Goal: Information Seeking & Learning: Learn about a topic

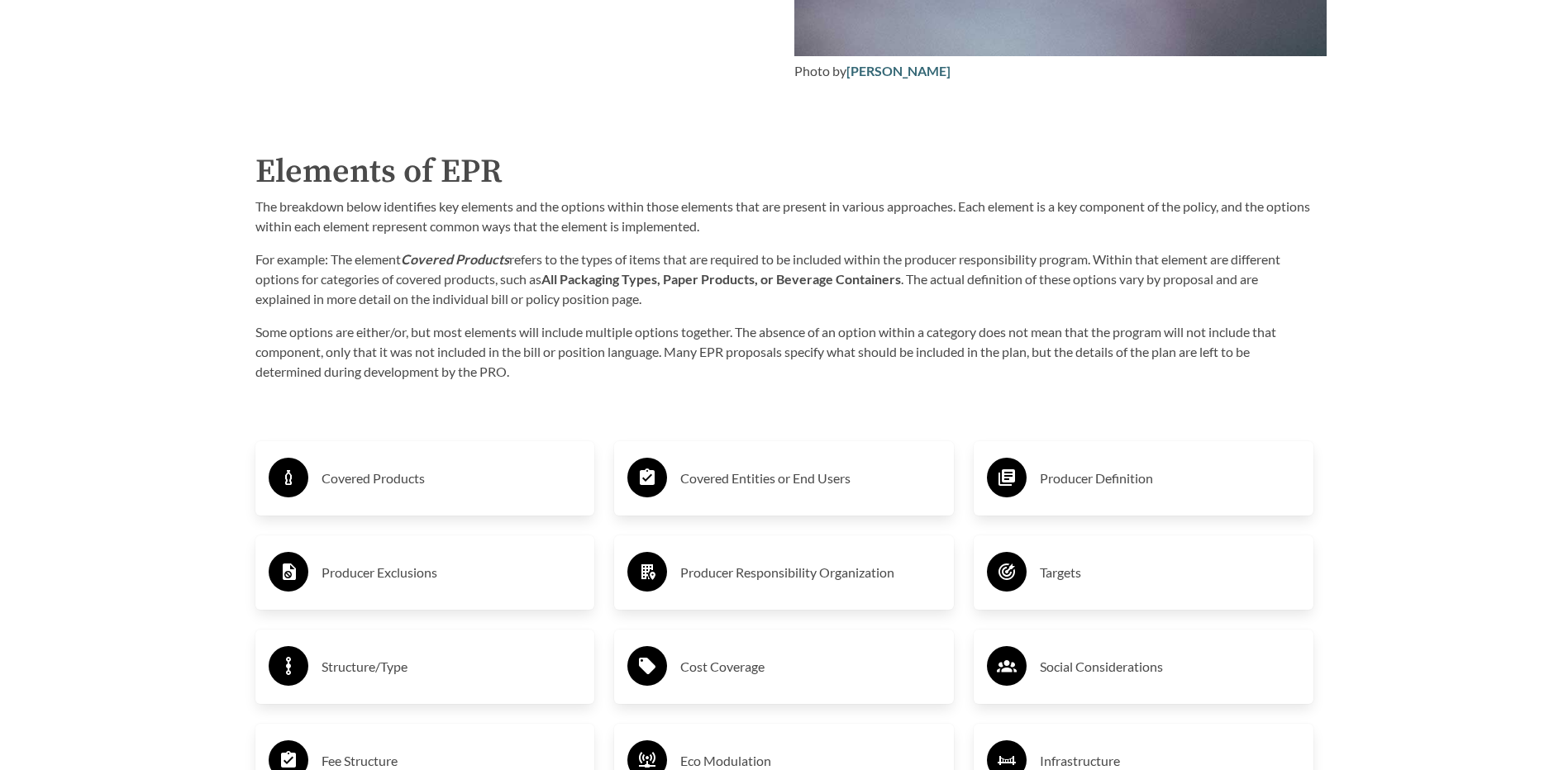
scroll to position [2976, 0]
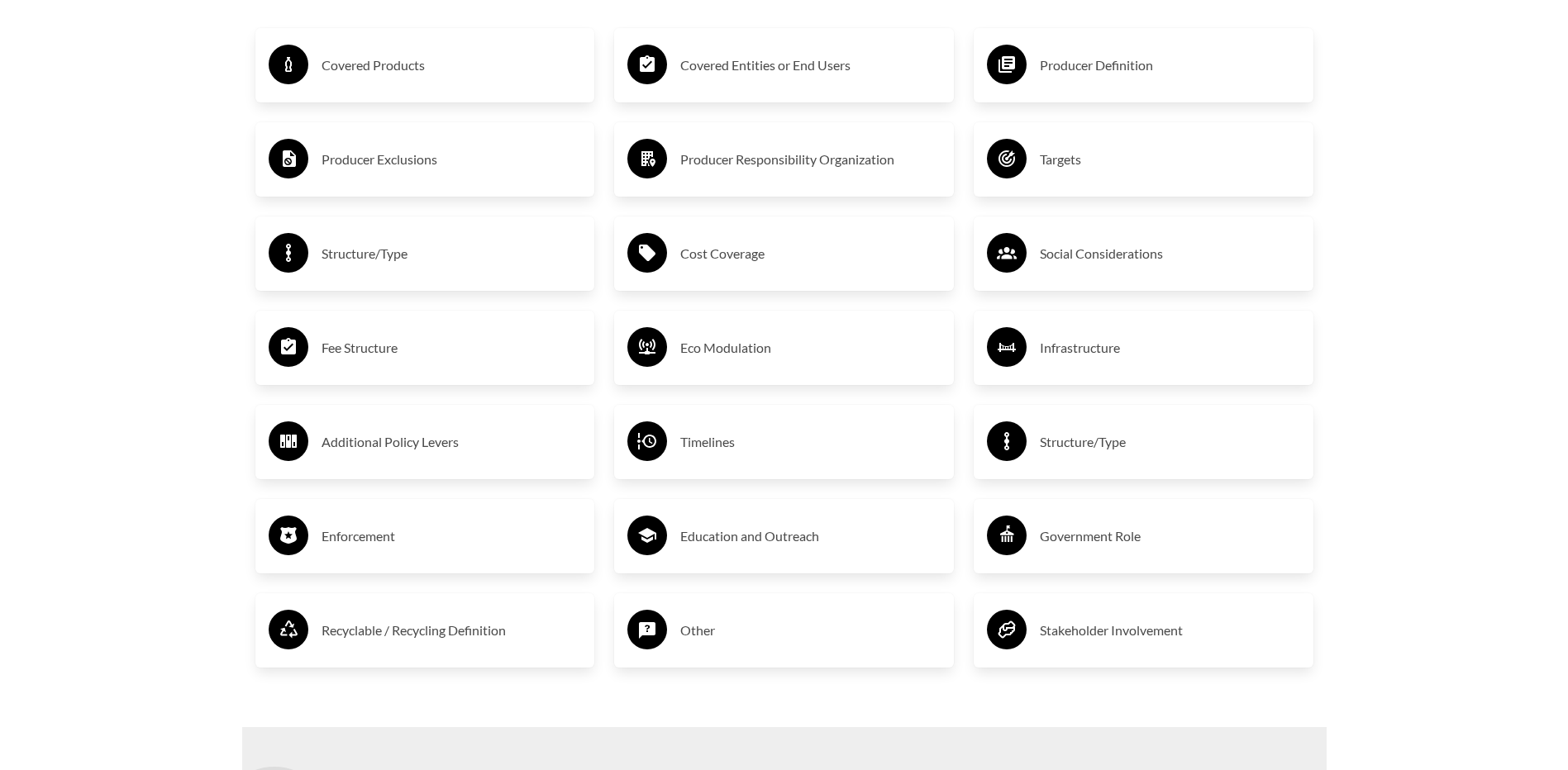
click at [1173, 623] on h3 "Stakeholder Involvement" at bounding box center [1170, 630] width 260 height 27
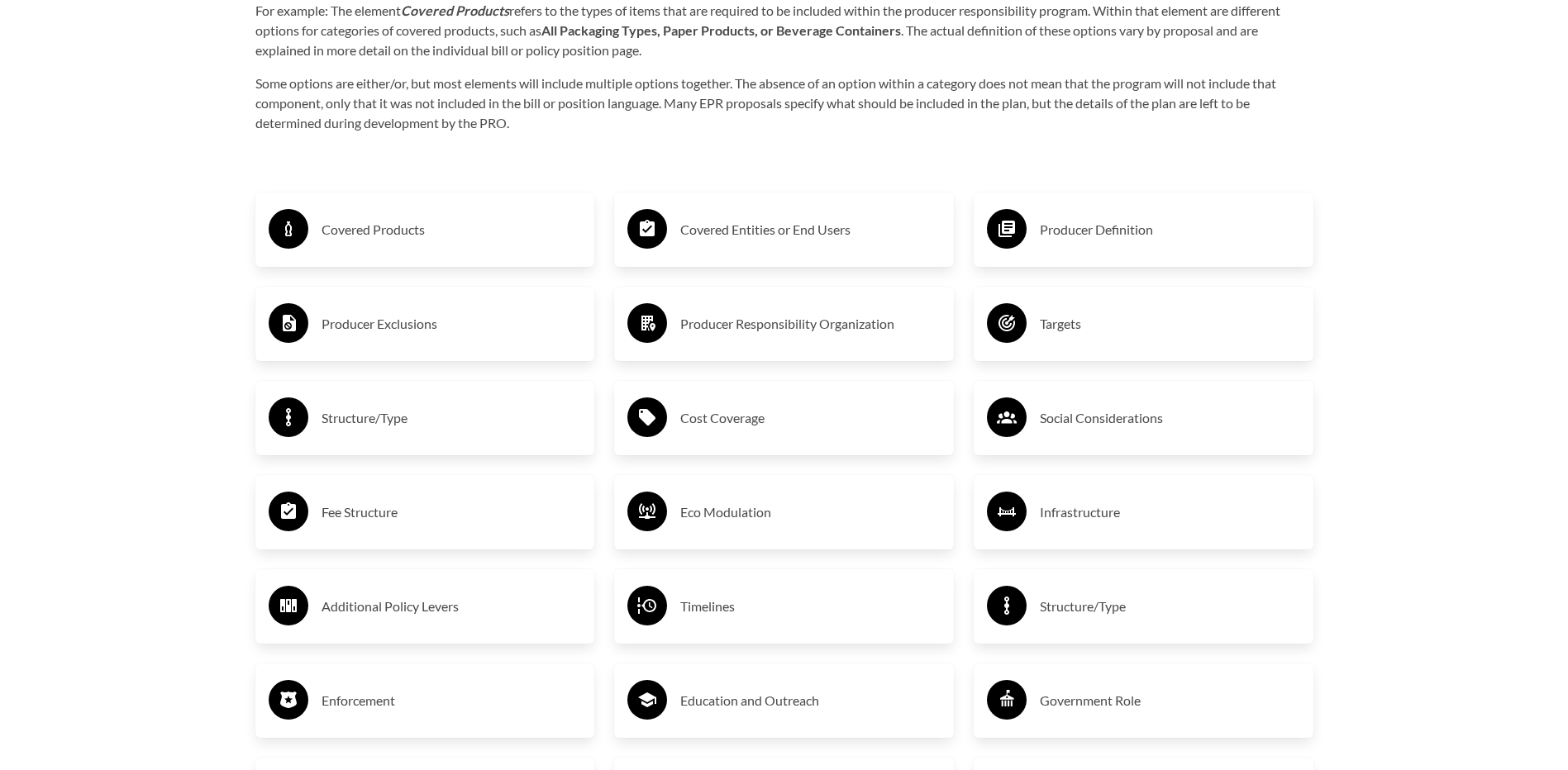
scroll to position [2810, 0]
click at [1083, 216] on div "Producer Definition" at bounding box center [1143, 230] width 314 height 48
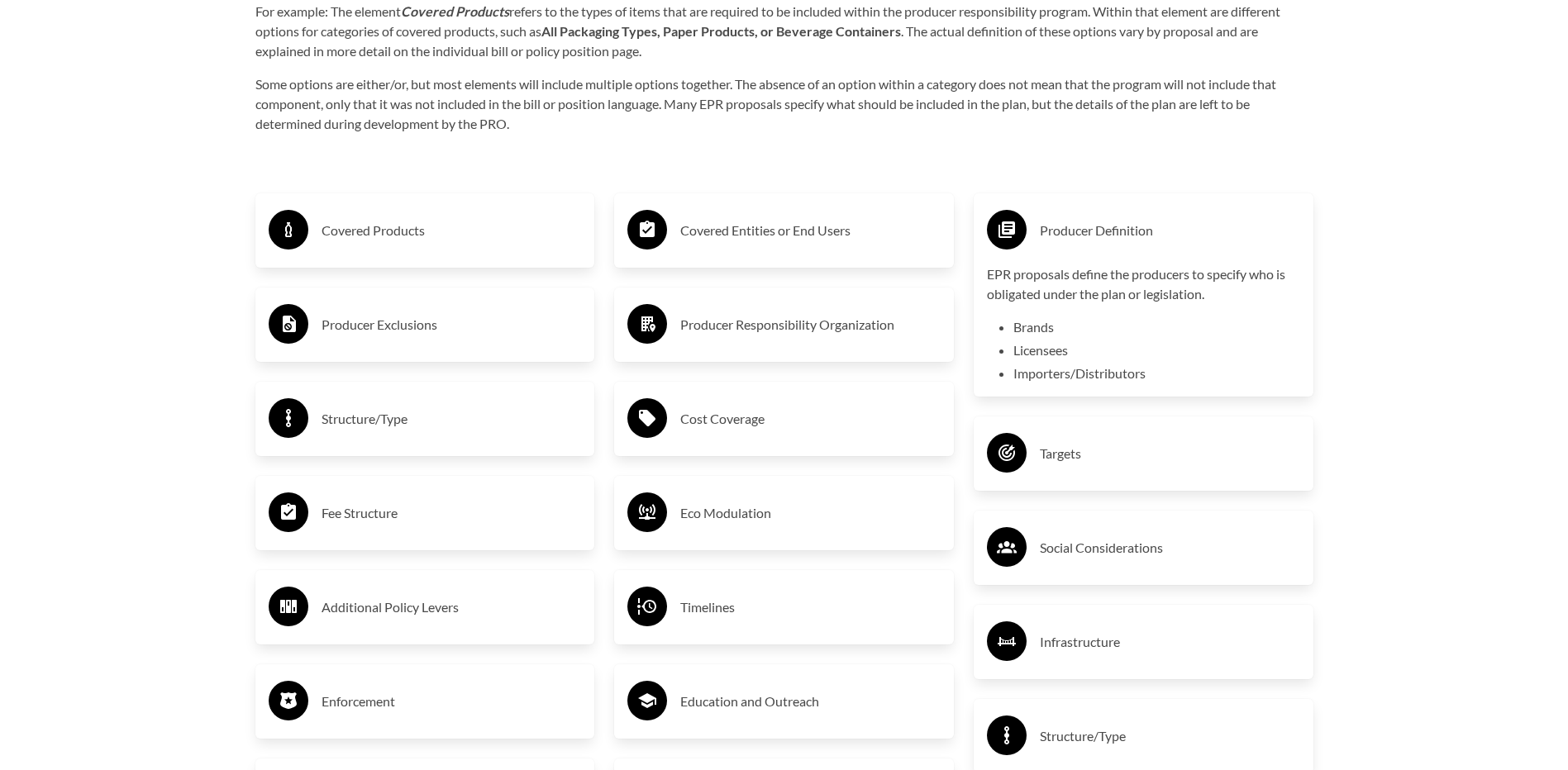
click at [348, 296] on div "Producer Exclusions" at bounding box center [425, 324] width 340 height 74
click at [348, 314] on div "Producer Exclusions" at bounding box center [425, 324] width 314 height 48
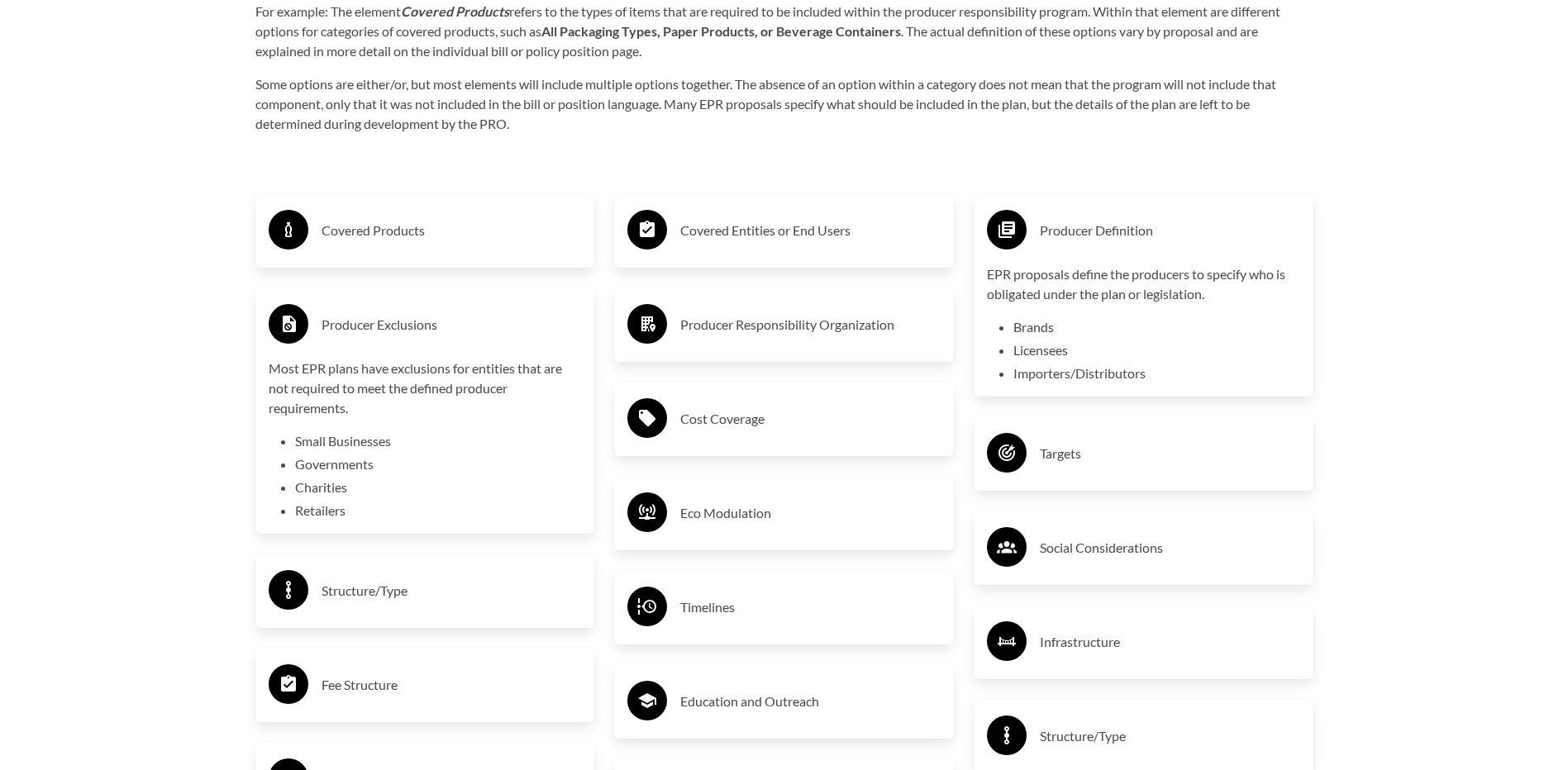
click at [332, 516] on li "Retailers" at bounding box center [438, 511] width 287 height 20
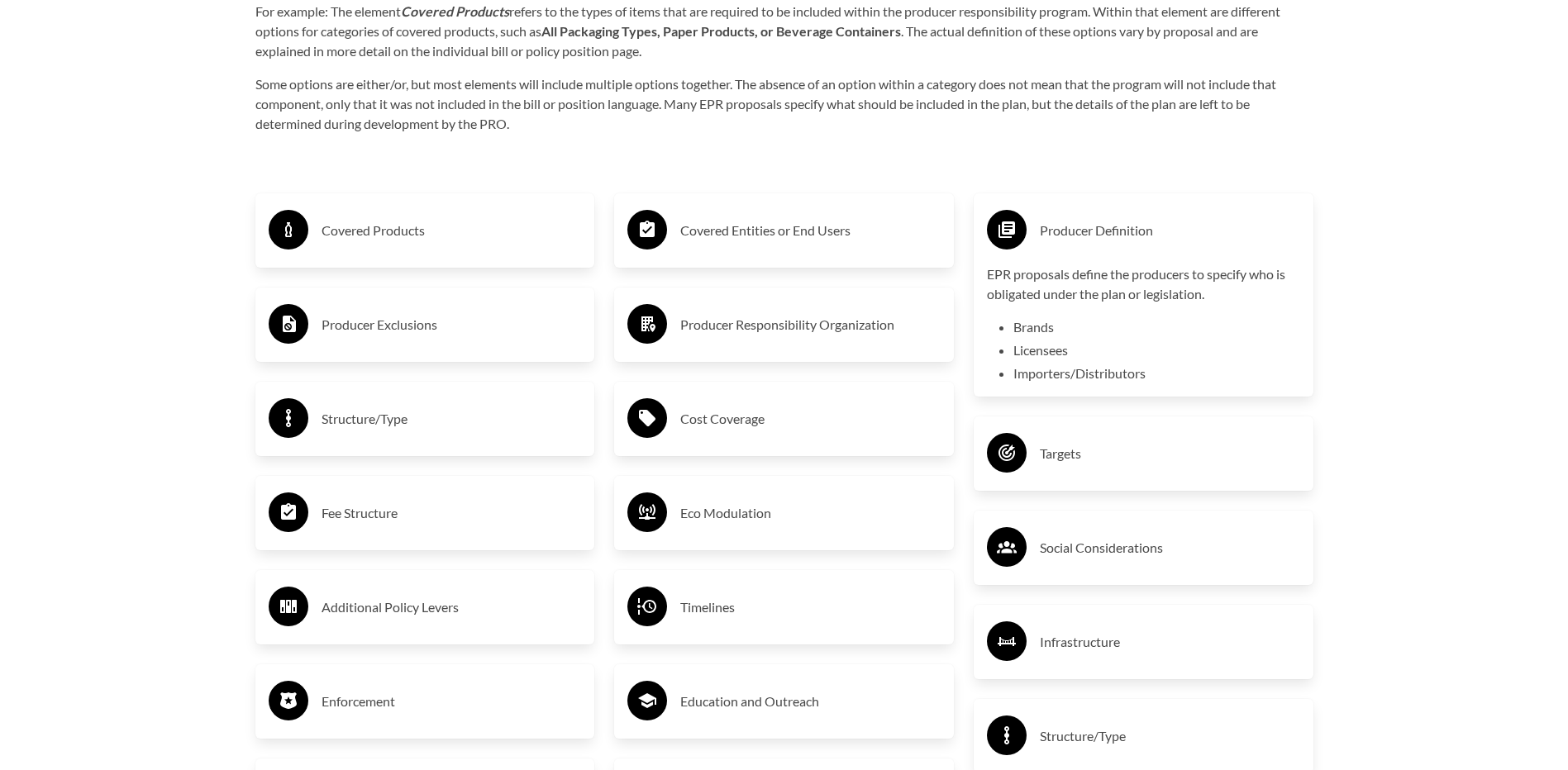
click at [377, 348] on div "Producer Exclusions" at bounding box center [425, 324] width 314 height 48
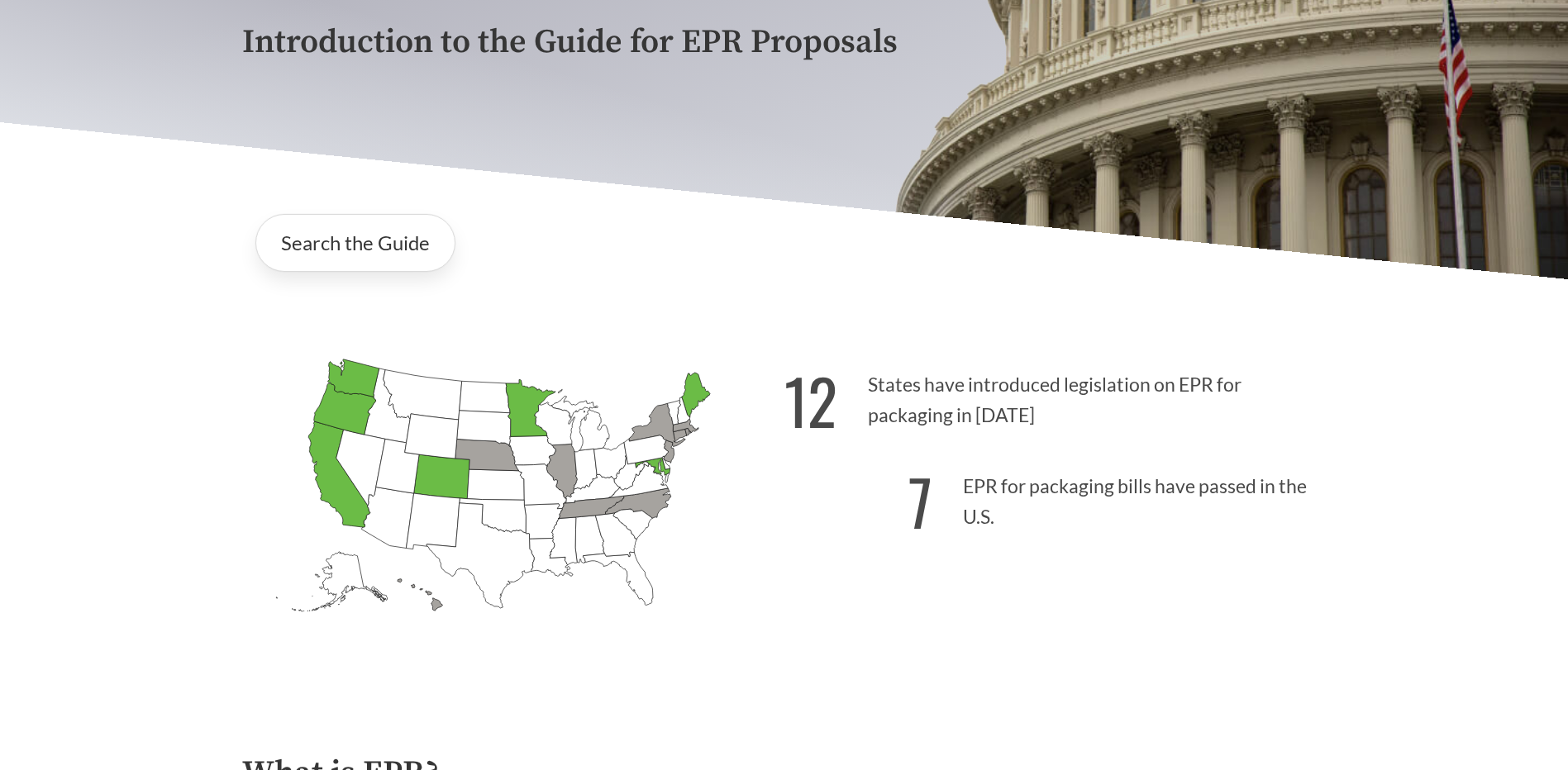
scroll to position [248, 0]
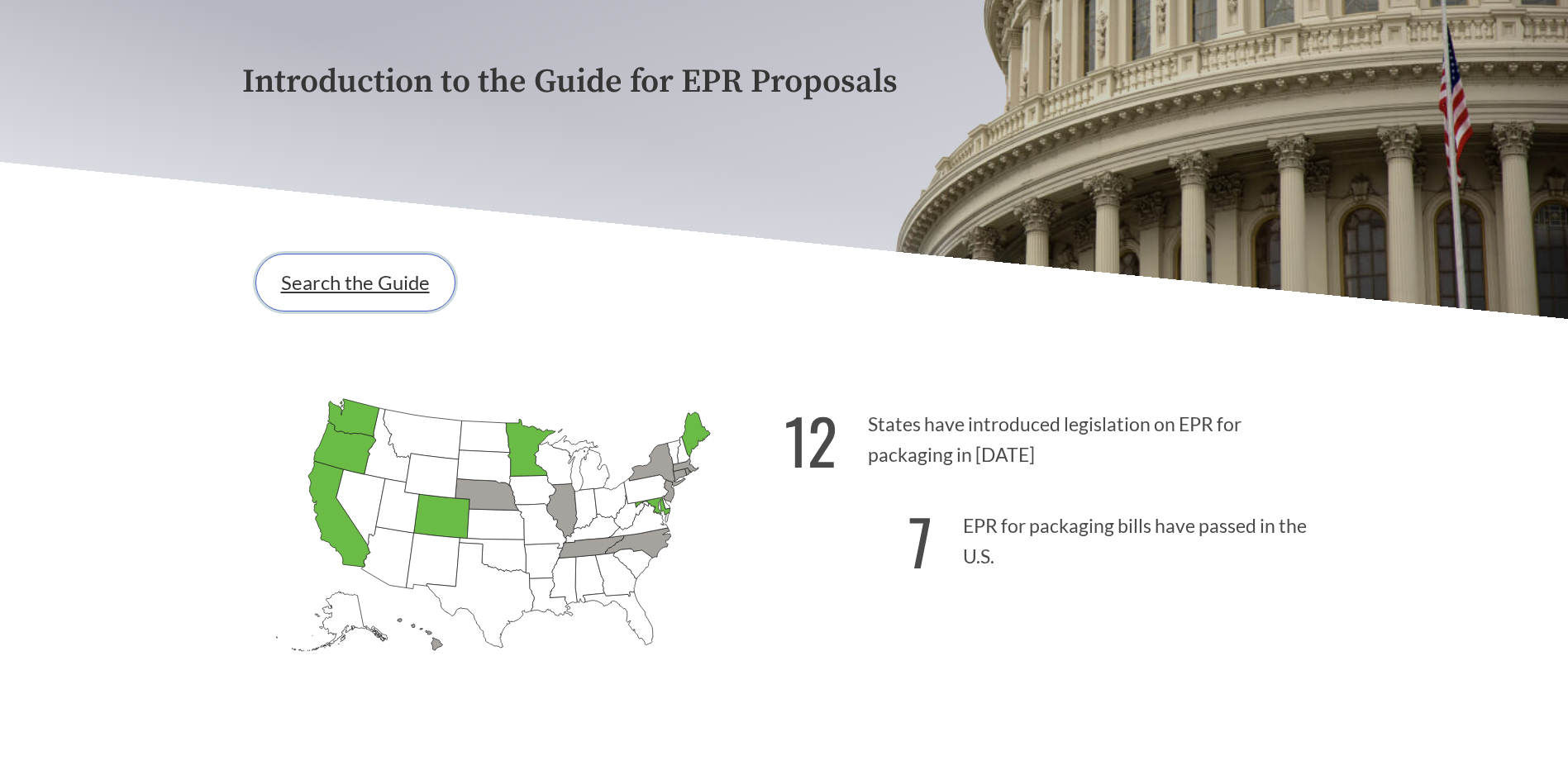
click at [394, 264] on link "Search the Guide" at bounding box center [356, 282] width 200 height 58
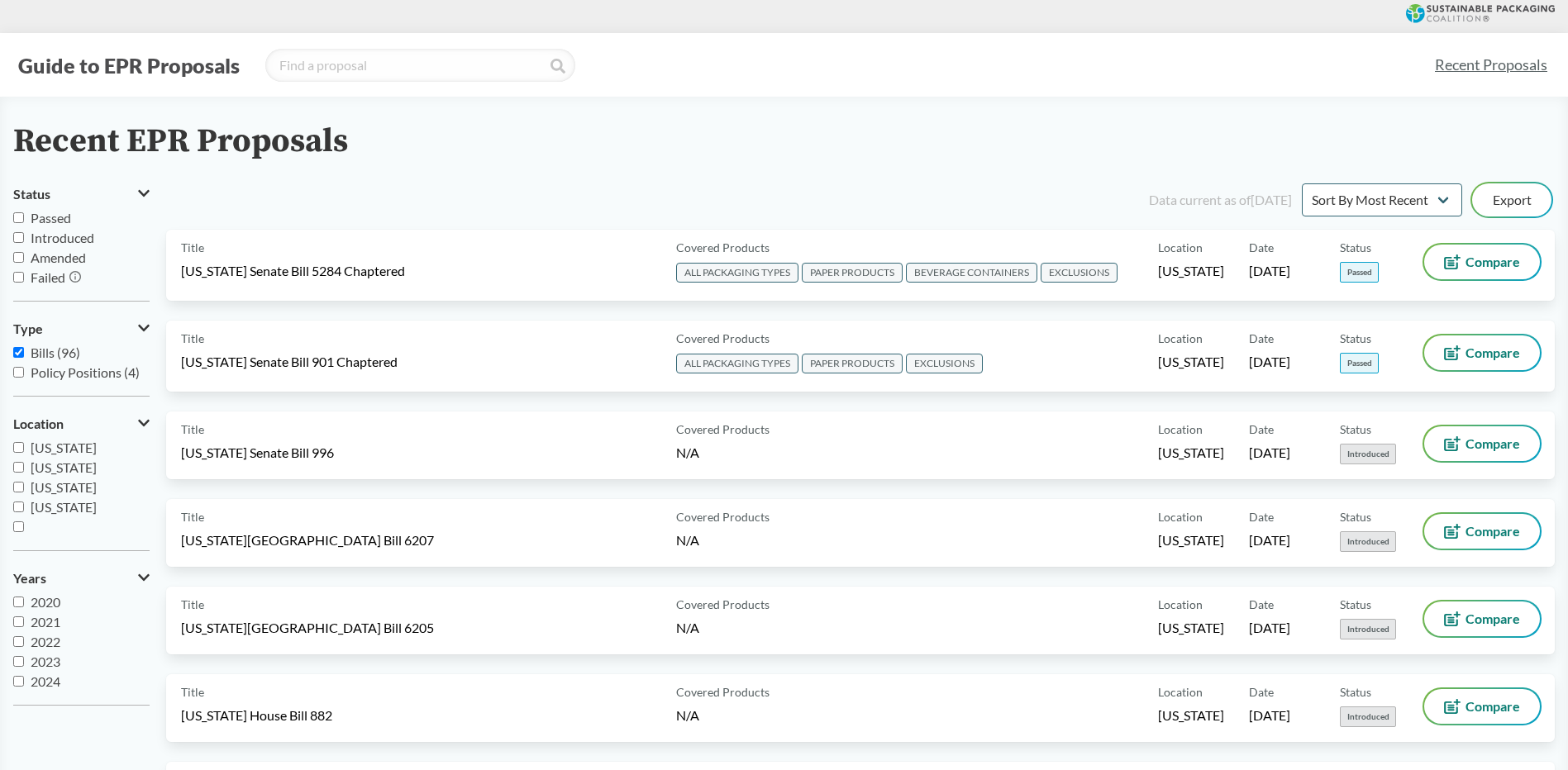
scroll to position [274, 0]
click at [70, 485] on span "[US_STATE]" at bounding box center [63, 490] width 66 height 16
click at [24, 485] on input "[US_STATE]" at bounding box center [18, 490] width 11 height 11
checkbox input "true"
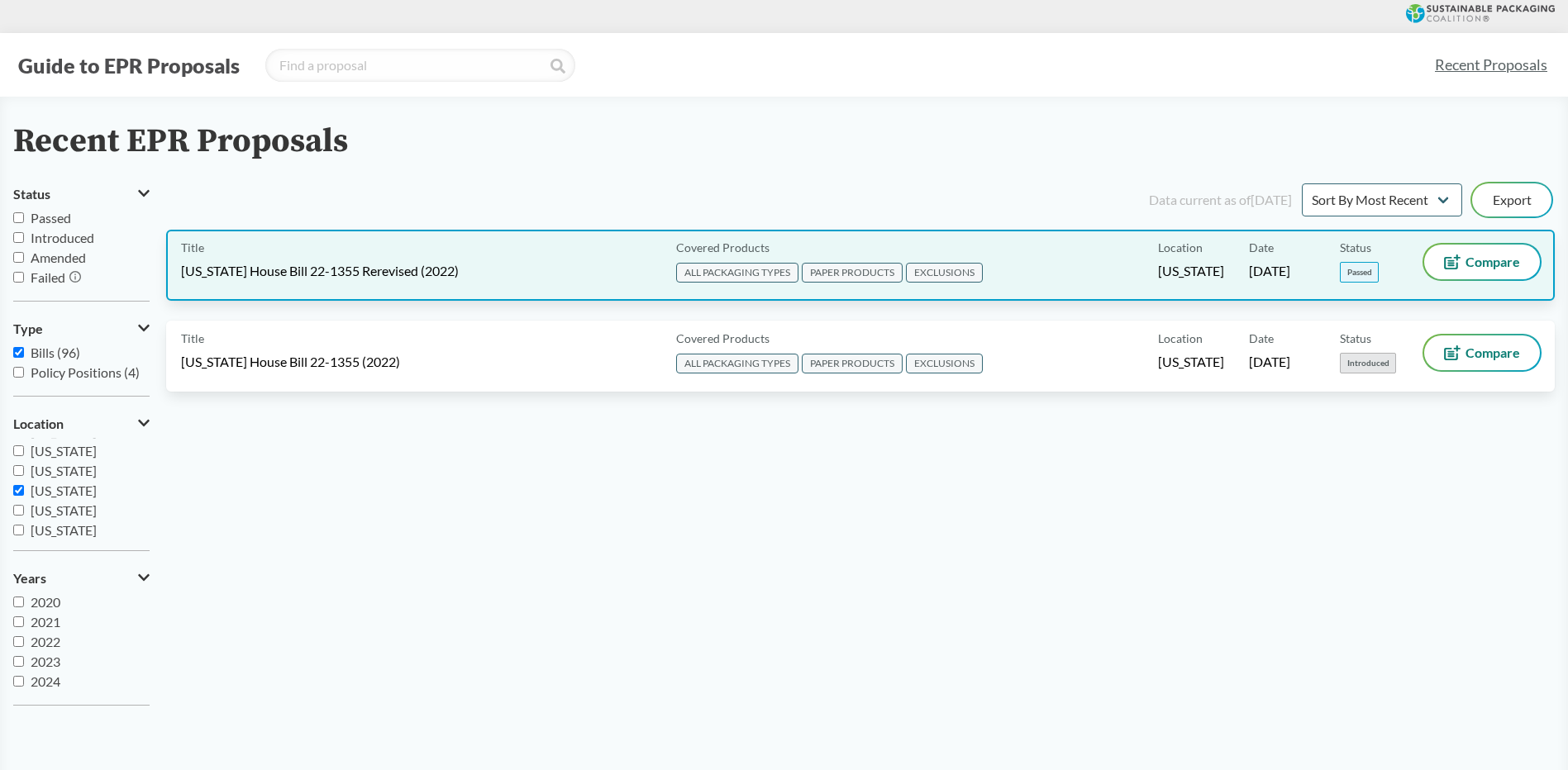
click at [591, 273] on div "Title [US_STATE] House Bill 22-1355 Rerevised (2022)" at bounding box center [425, 265] width 489 height 41
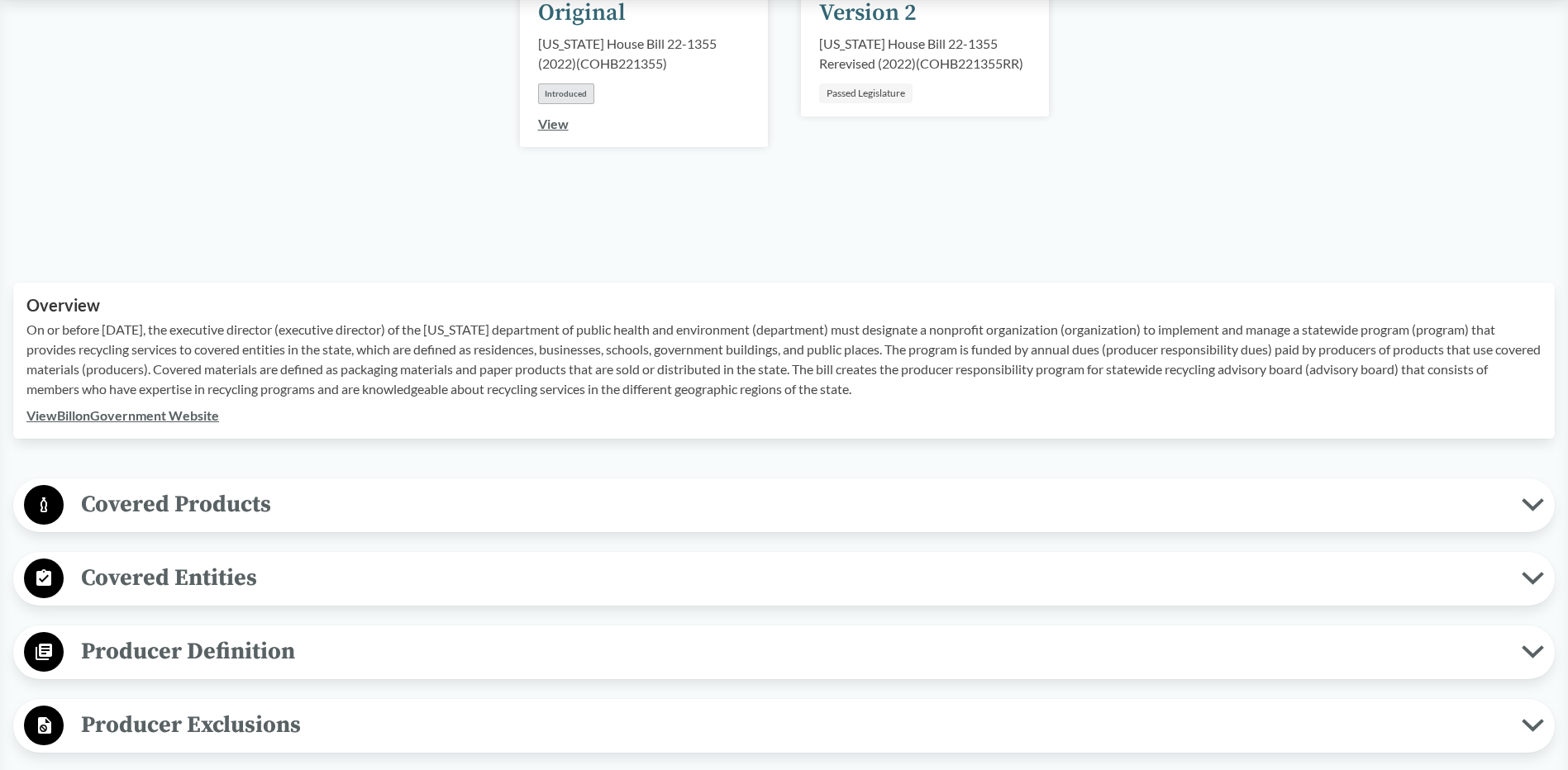
scroll to position [578, 0]
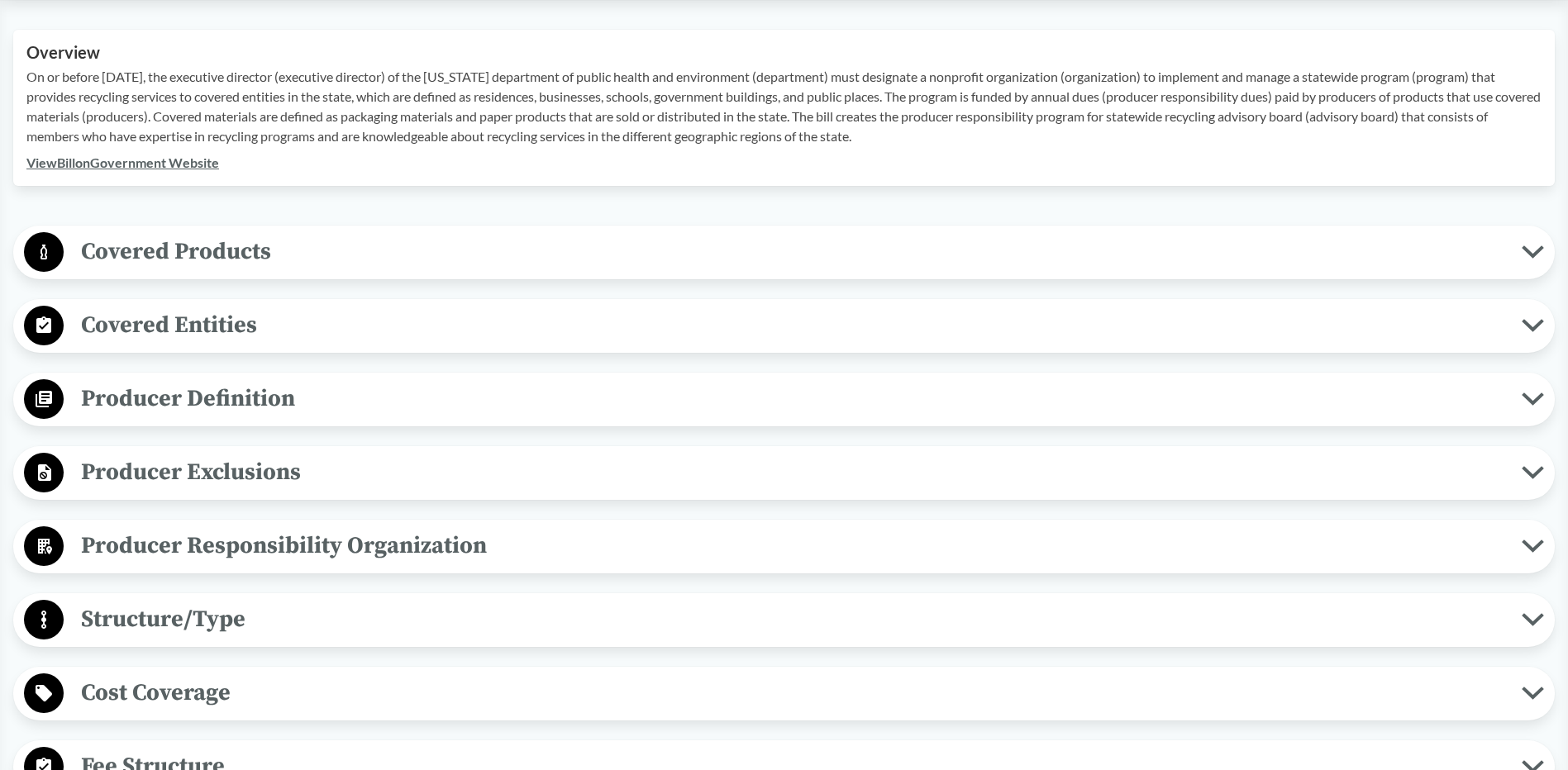
click at [188, 461] on span "Producer Exclusions" at bounding box center [792, 472] width 1458 height 38
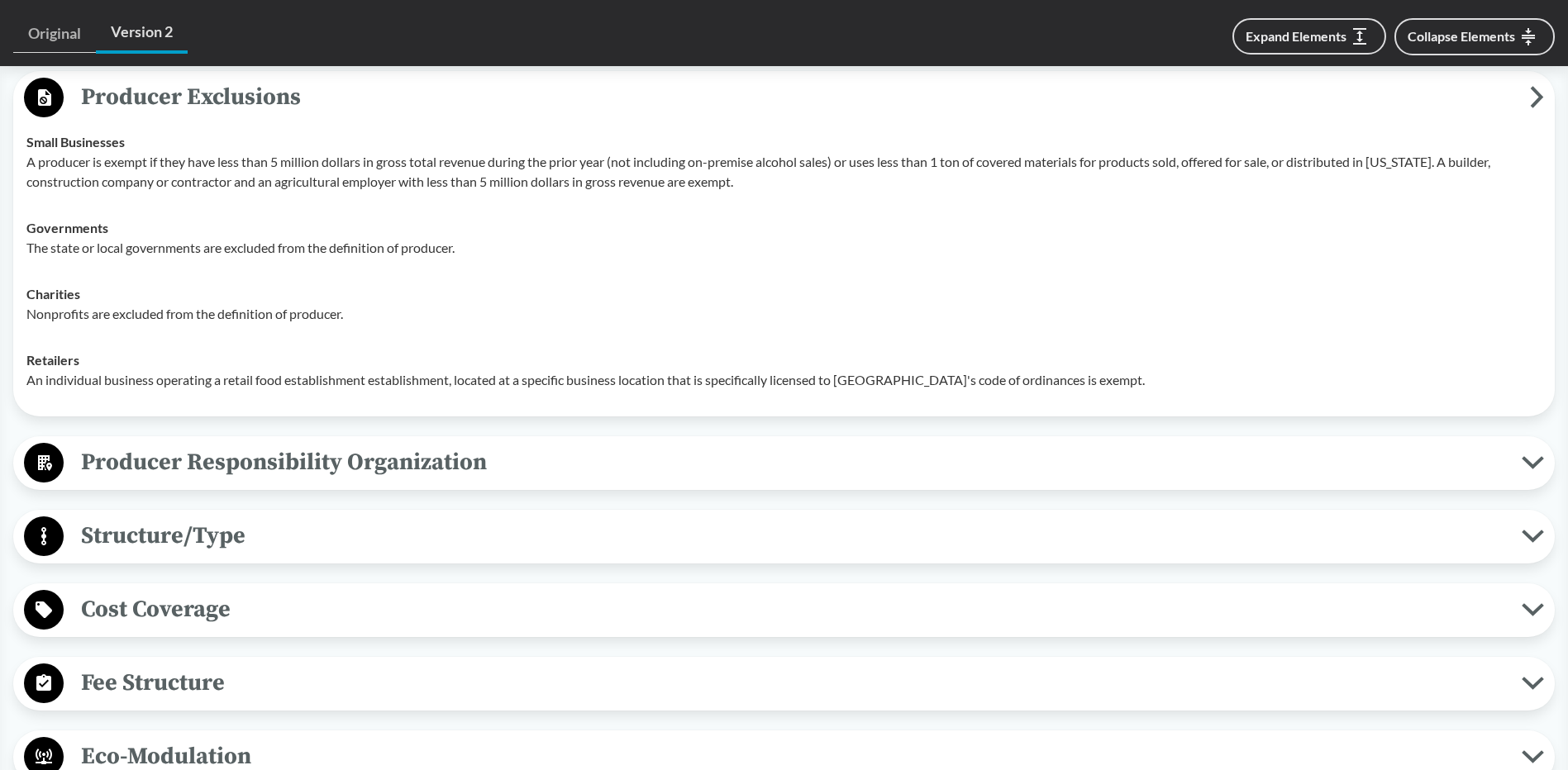
scroll to position [992, 0]
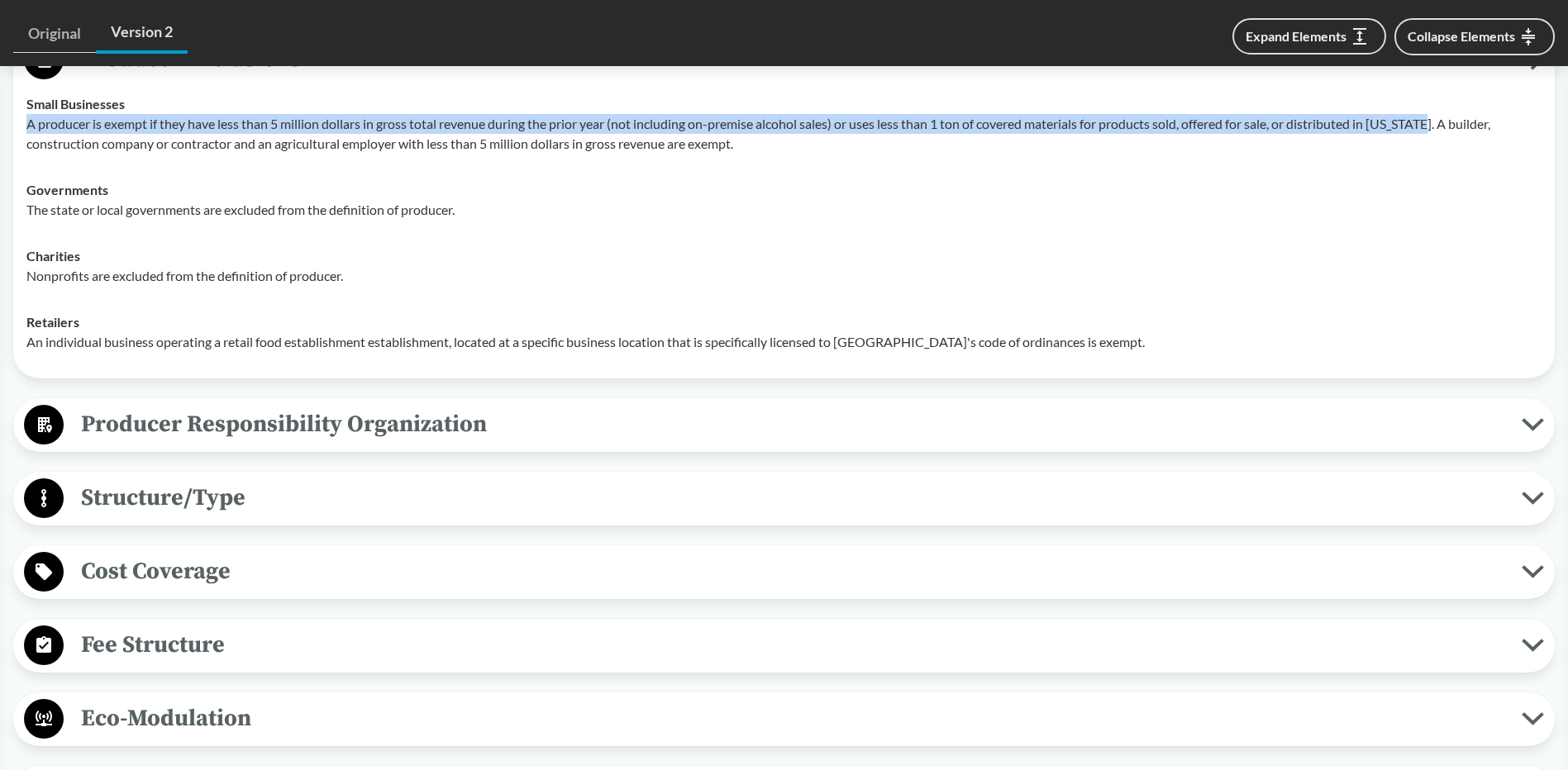
drag, startPoint x: 1440, startPoint y: 124, endPoint x: 21, endPoint y: 133, distance: 1419.0
click at [21, 133] on td "Small Businesses A producer is exempt if they have less than 5 million dollars …" at bounding box center [784, 124] width 1530 height 86
copy p "A producer is exempt if they have less than 5 million dollars in gross total re…"
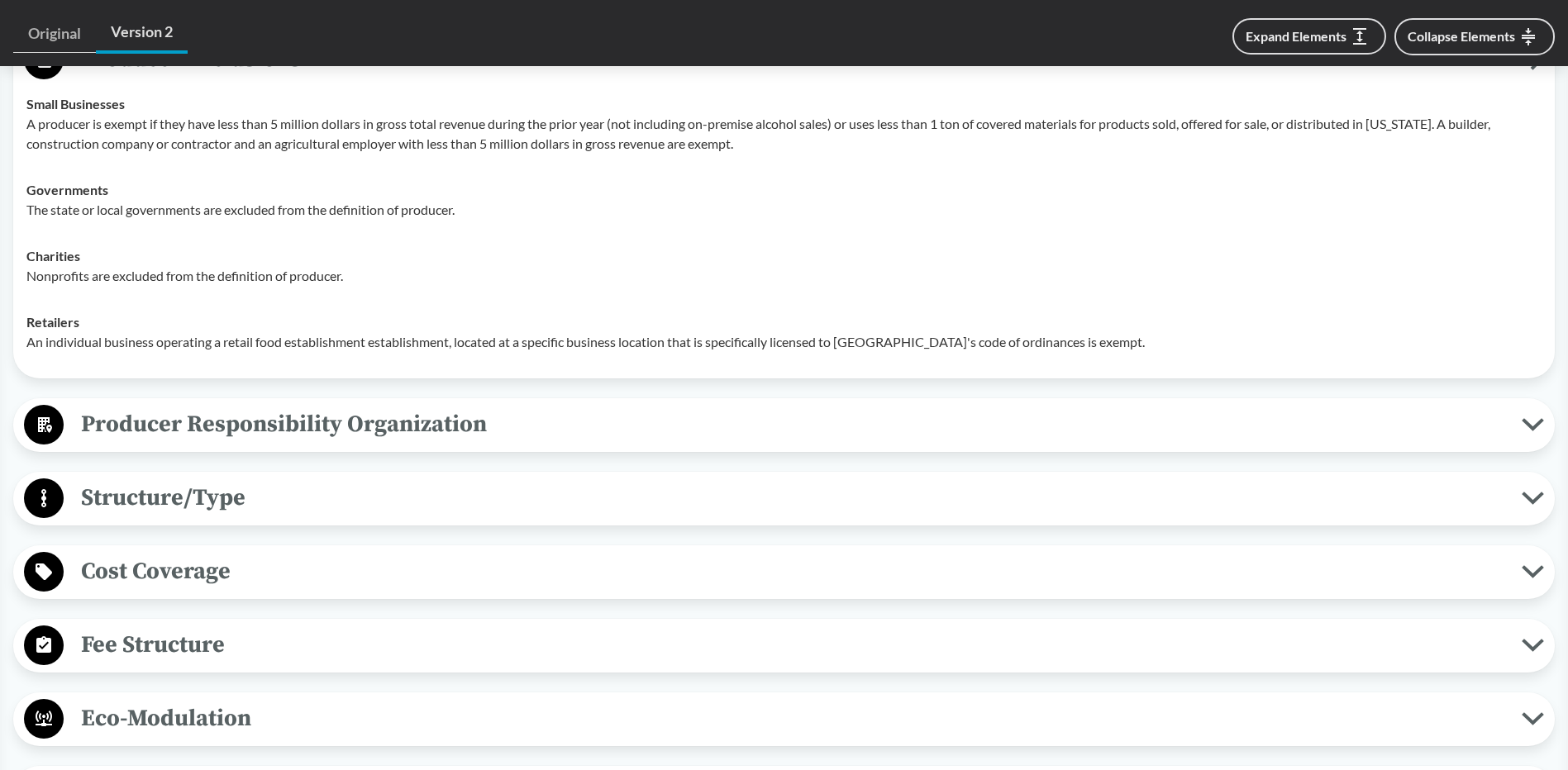
click at [811, 283] on p "Nonprofits are excluded from the definition of producer." at bounding box center [784, 276] width 1516 height 20
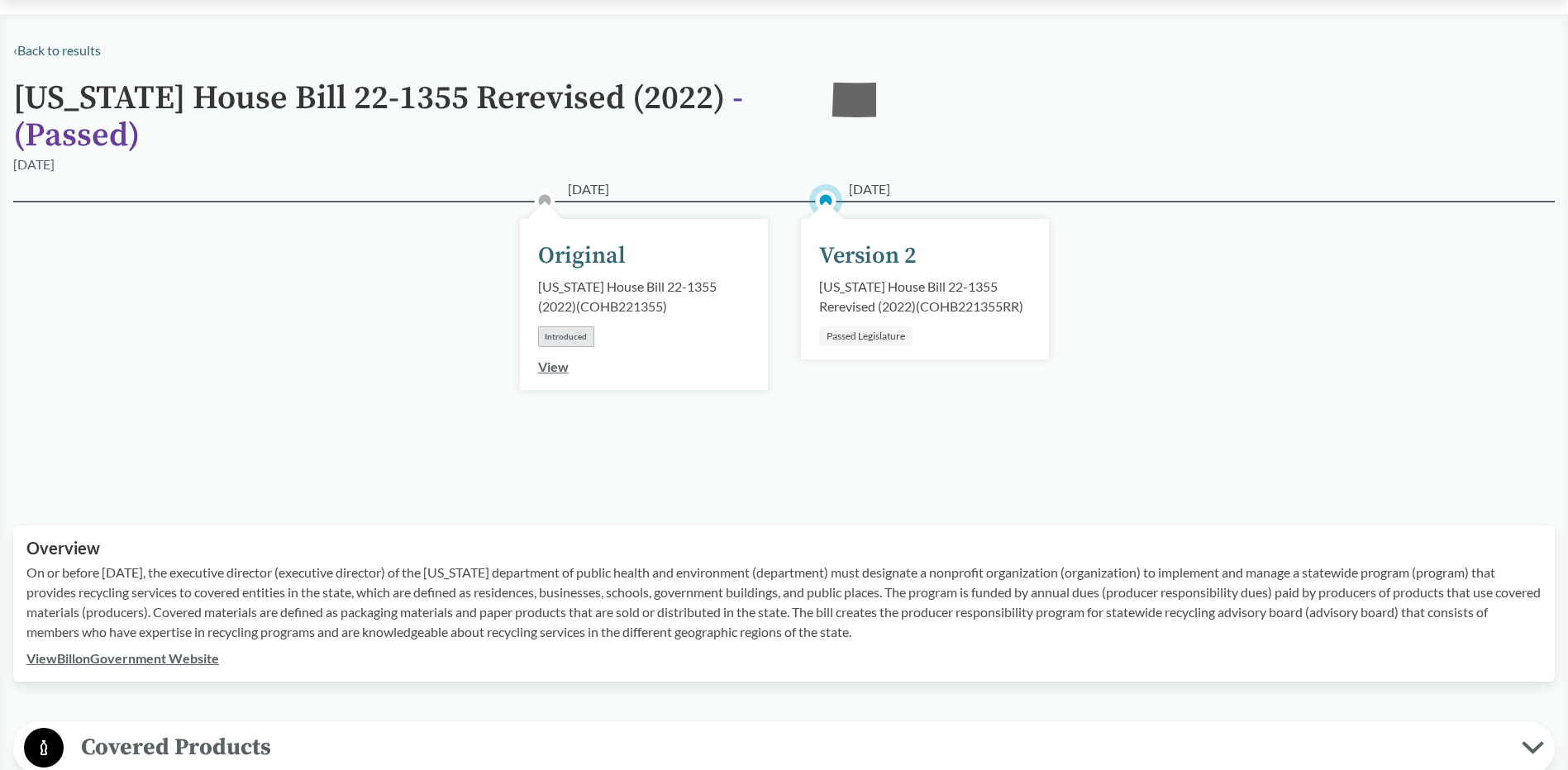
scroll to position [0, 0]
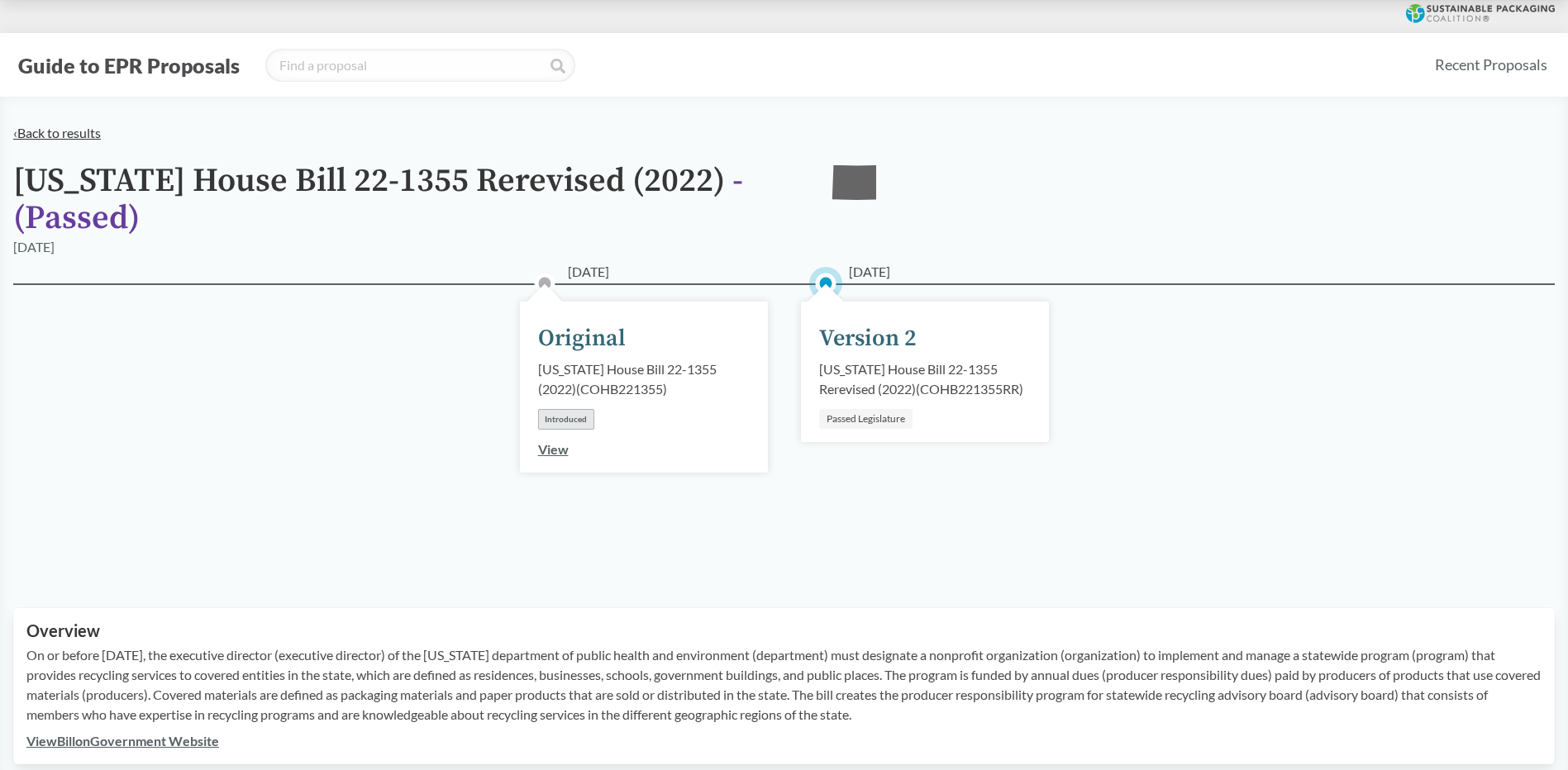
click at [53, 125] on link "‹ Back to results" at bounding box center [57, 132] width 88 height 16
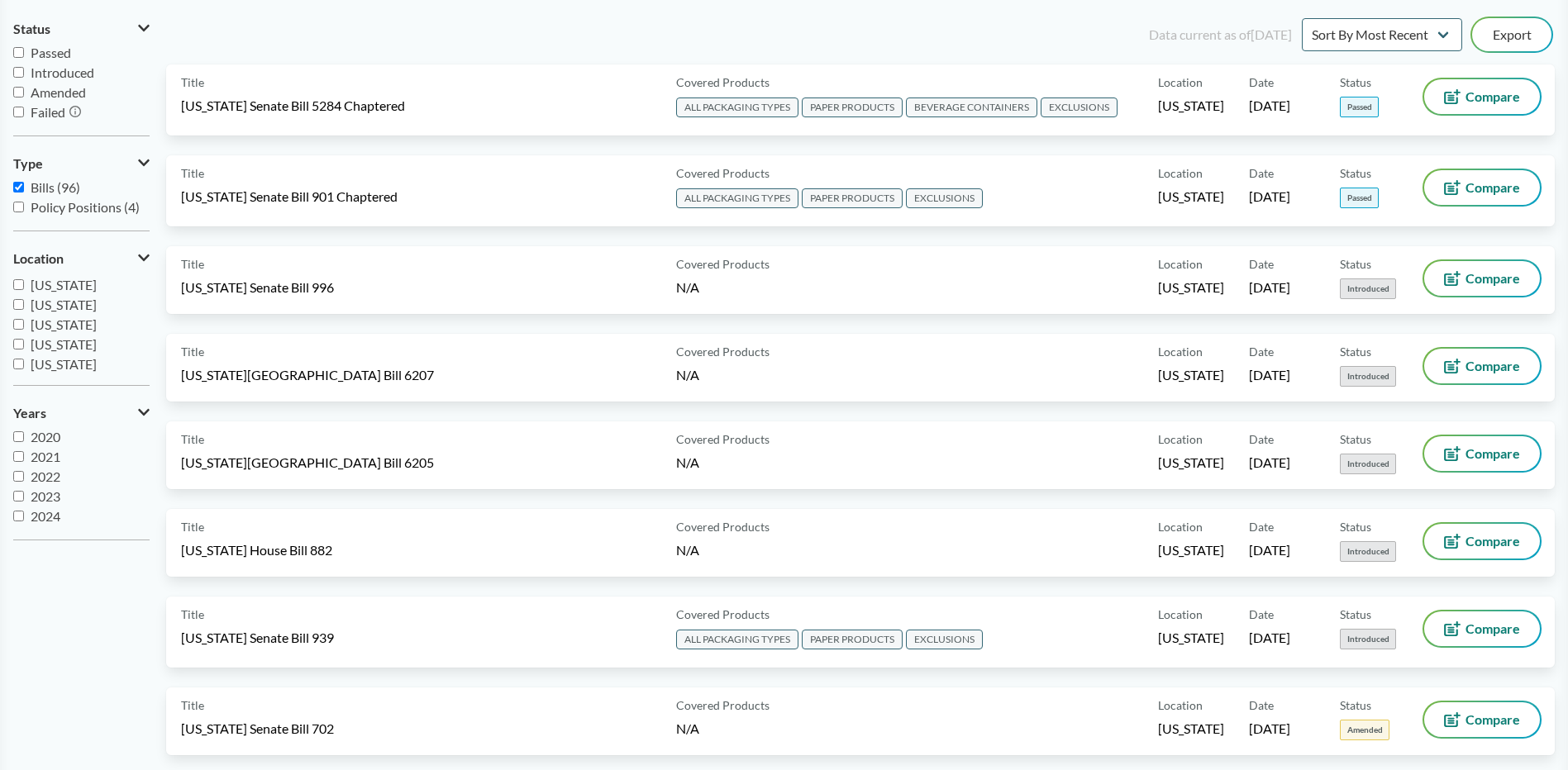
scroll to position [274, 0]
click at [66, 303] on span "[US_STATE]" at bounding box center [63, 305] width 66 height 16
click at [24, 303] on input "[US_STATE]" at bounding box center [18, 305] width 11 height 11
checkbox input "true"
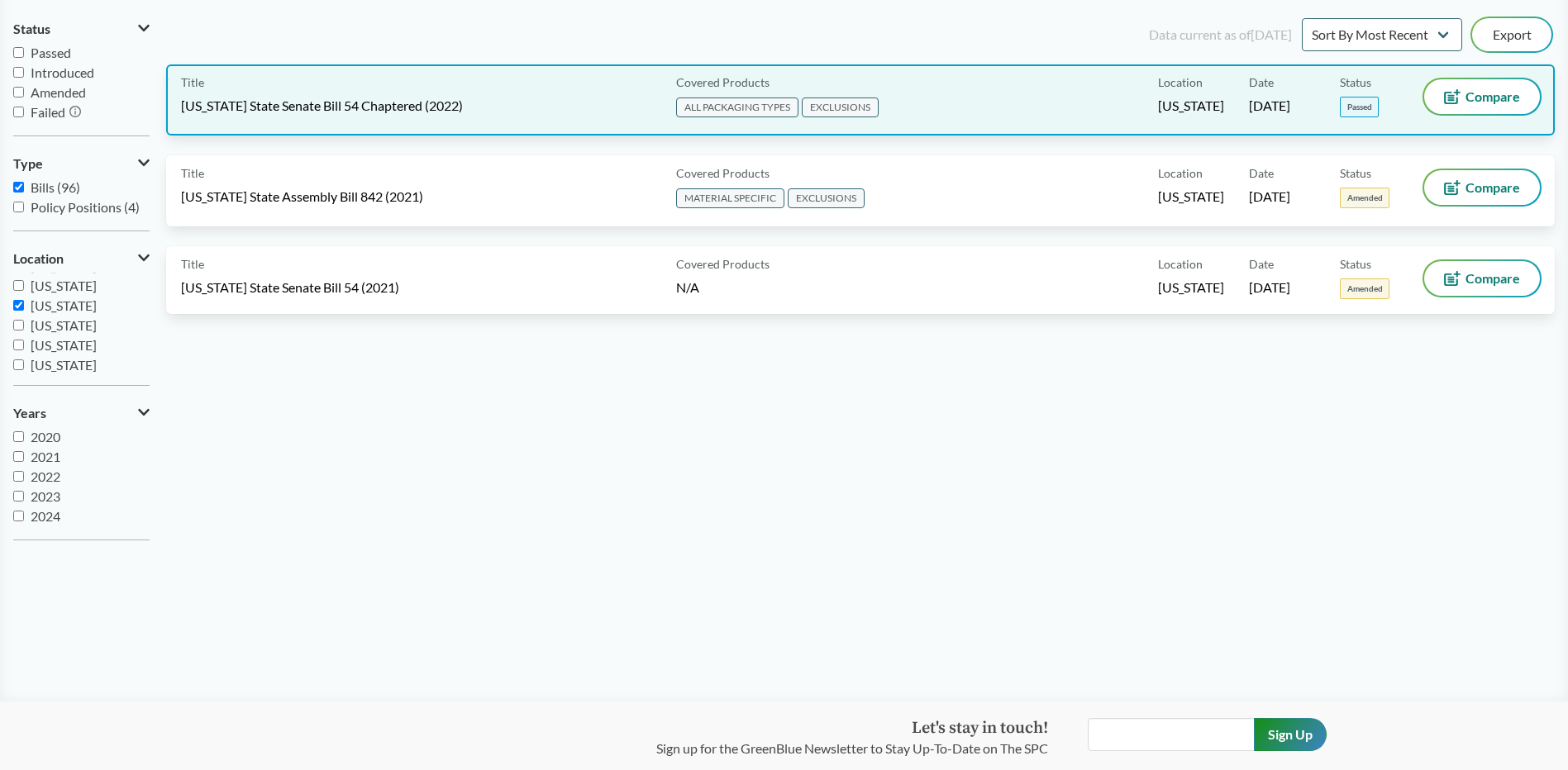
click at [422, 113] on span "[US_STATE] State Senate Bill 54 Chaptered (2022)" at bounding box center [321, 105] width 282 height 18
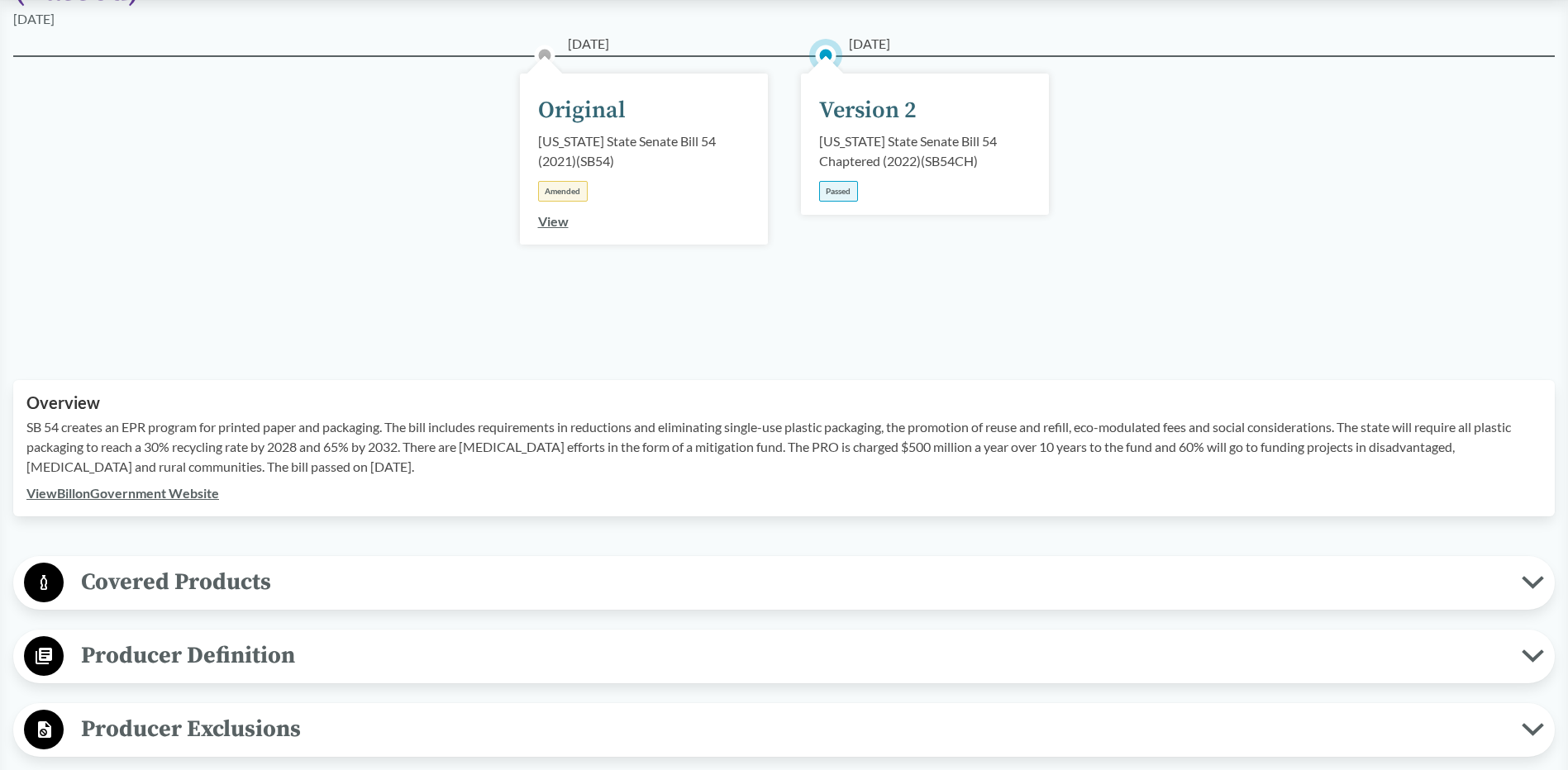
scroll to position [496, 0]
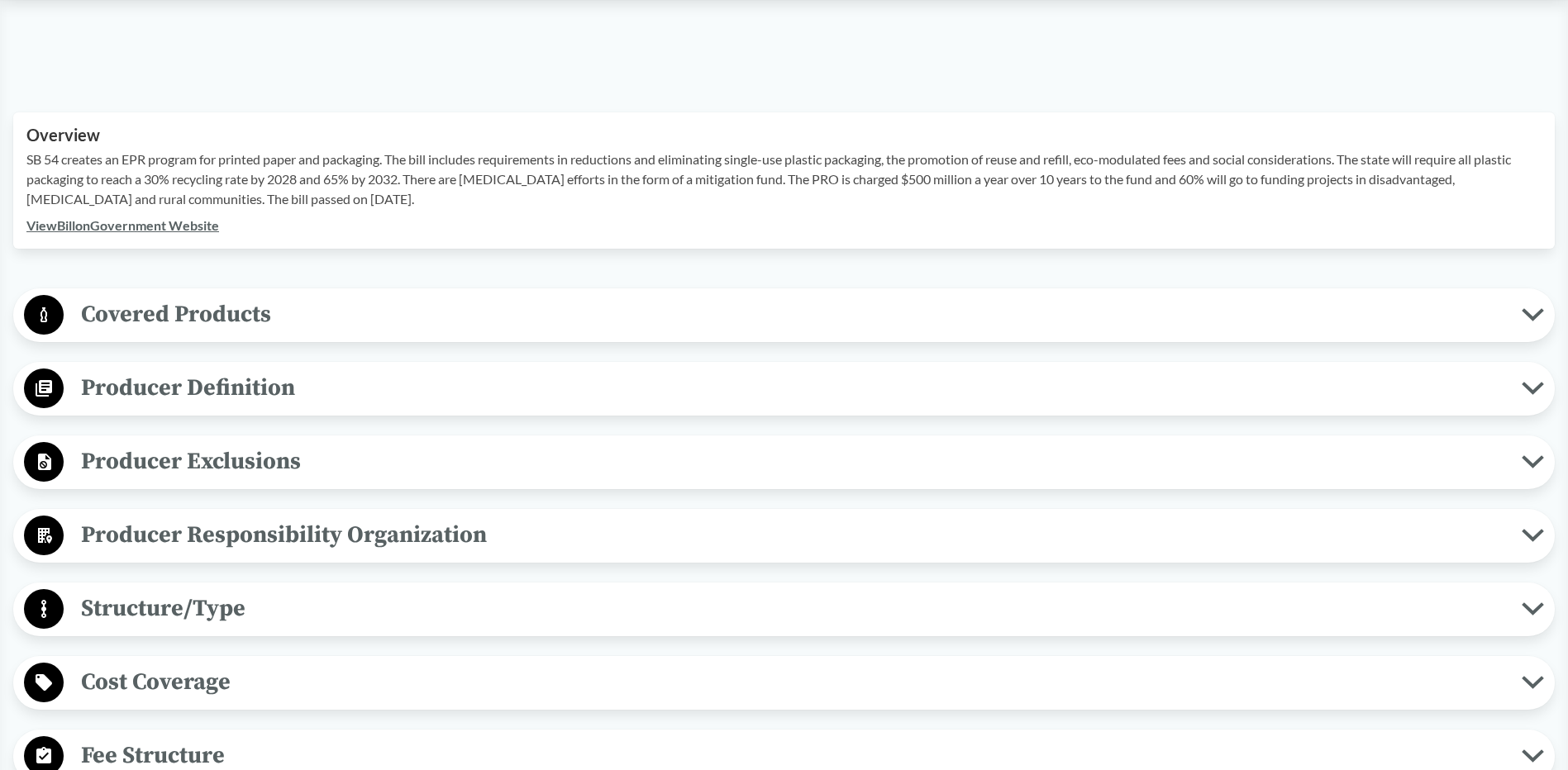
click at [217, 470] on span "Producer Exclusions" at bounding box center [792, 461] width 1458 height 38
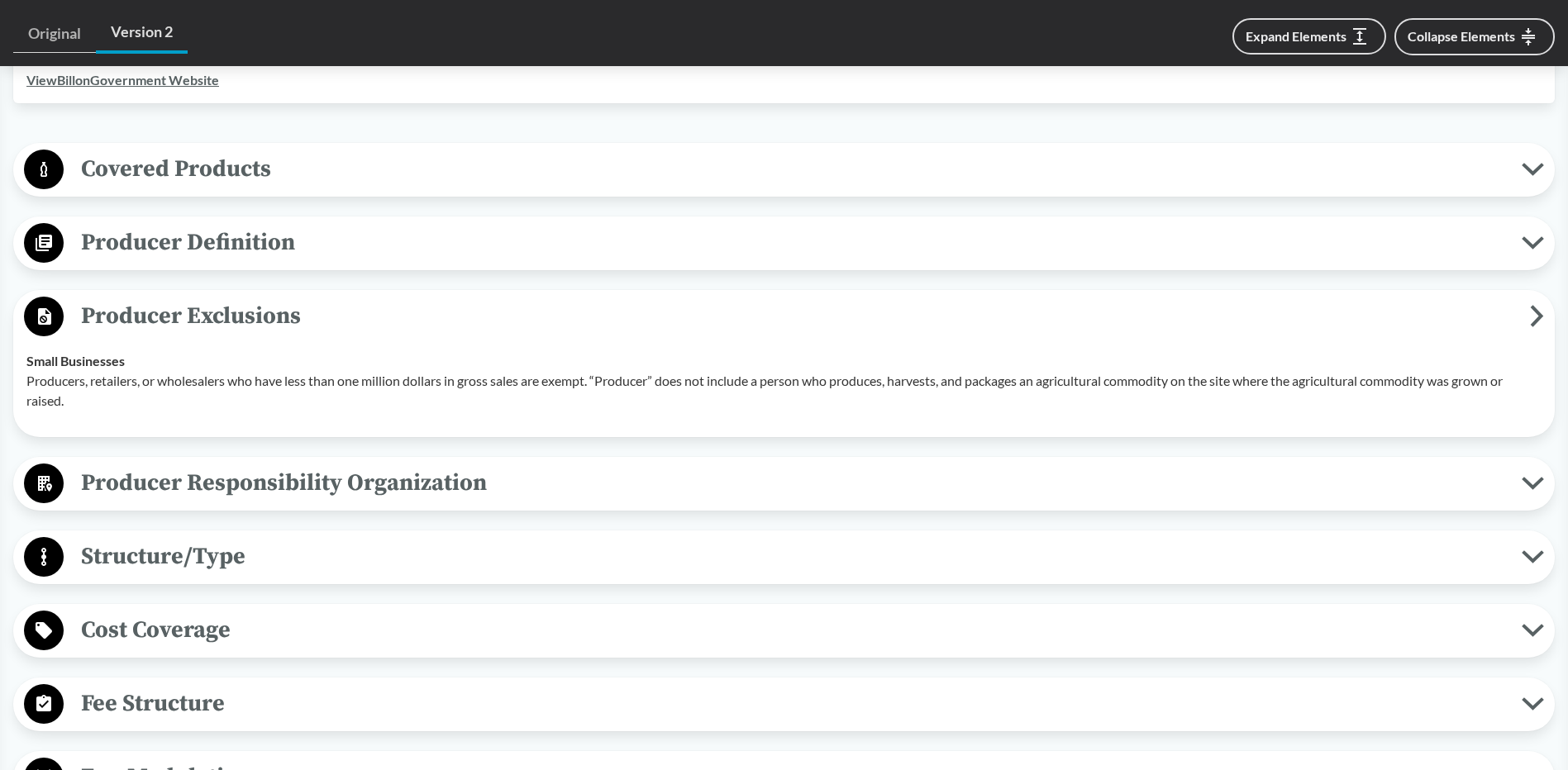
scroll to position [661, 0]
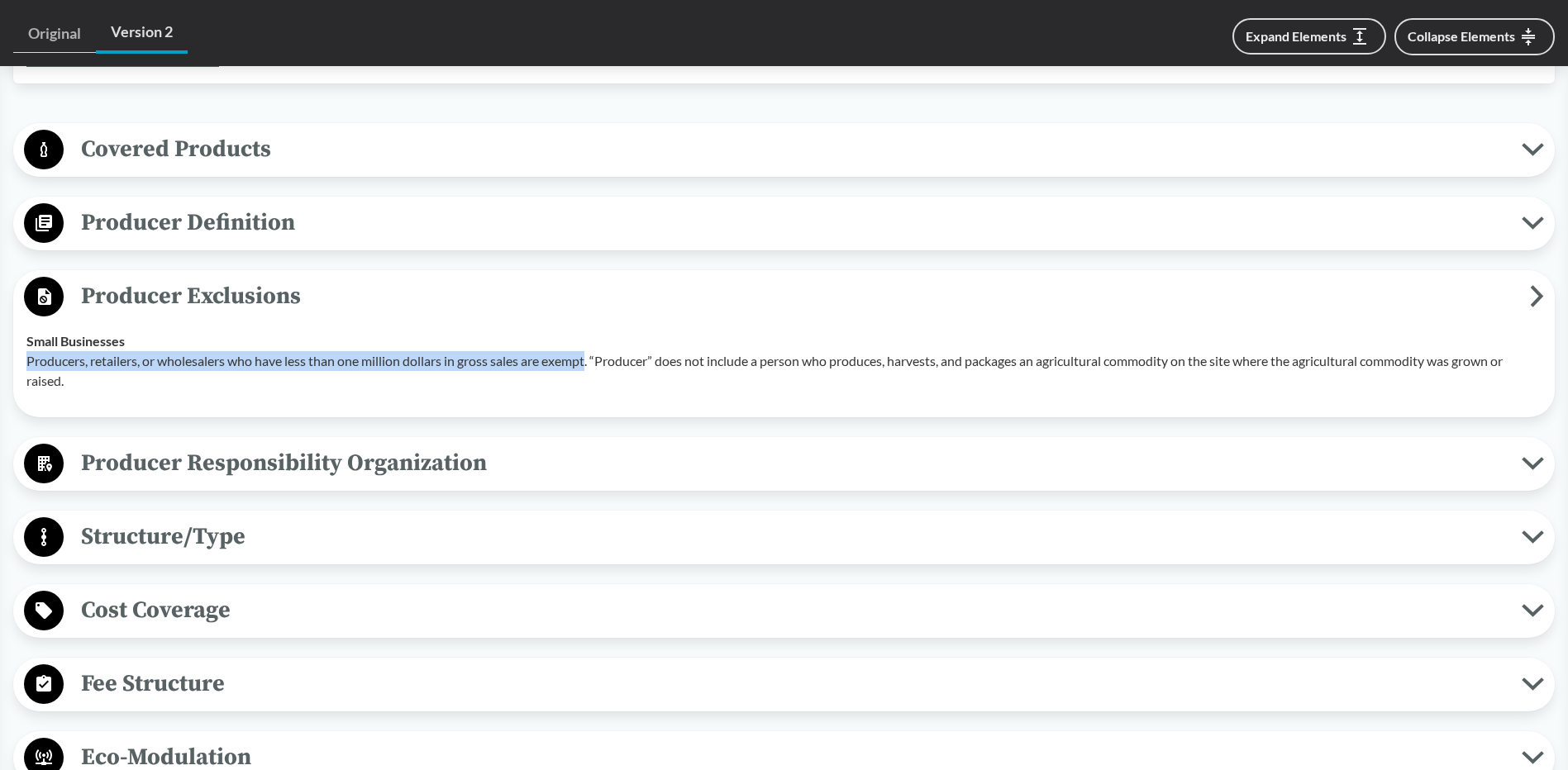
drag, startPoint x: 592, startPoint y: 363, endPoint x: 23, endPoint y: 365, distance: 569.0
click at [23, 365] on td "Small Businesses Producers, retailers, or wholesalers who have less than one mi…" at bounding box center [784, 361] width 1530 height 86
copy p "Producers, retailers, or wholesalers who have less than one million dollars in …"
